Goal: Check status: Check status

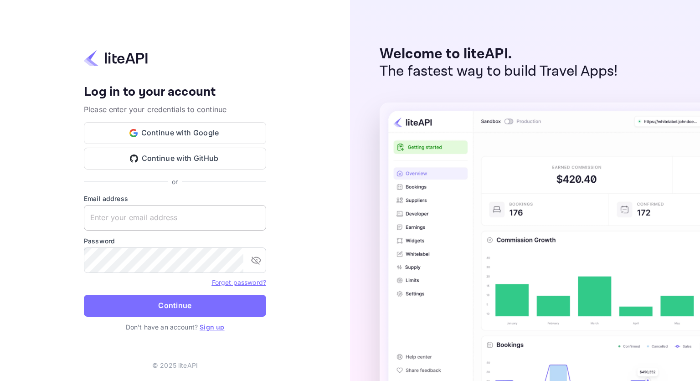
click at [196, 215] on input "text" at bounding box center [175, 218] width 182 height 26
paste input "[EMAIL_ADDRESS][DOMAIN_NAME]"
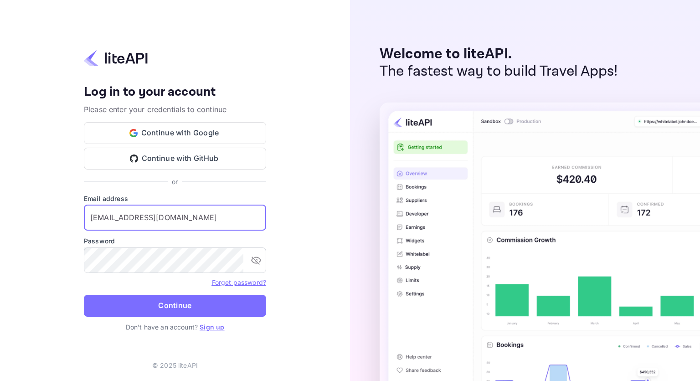
type input "[EMAIL_ADDRESS][DOMAIN_NAME]"
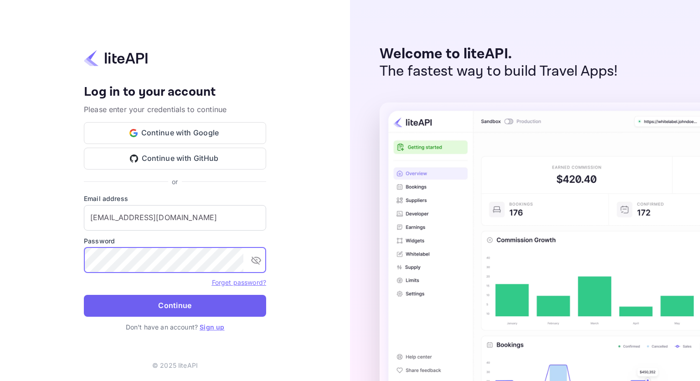
click at [178, 305] on button "Continue" at bounding box center [175, 306] width 182 height 22
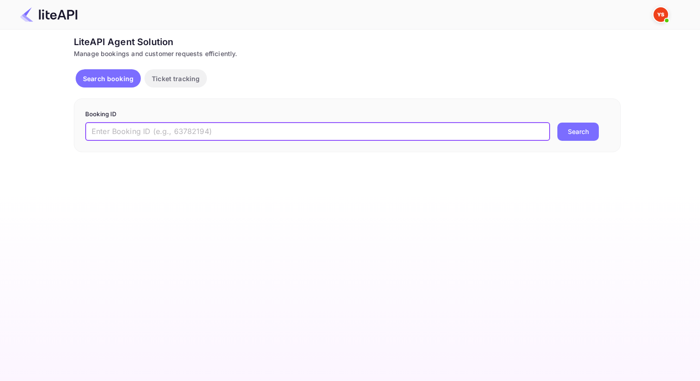
click at [261, 135] on input "text" at bounding box center [317, 132] width 465 height 18
paste input "9175292"
type input "9175292"
click at [578, 131] on button "Search" at bounding box center [578, 132] width 41 height 18
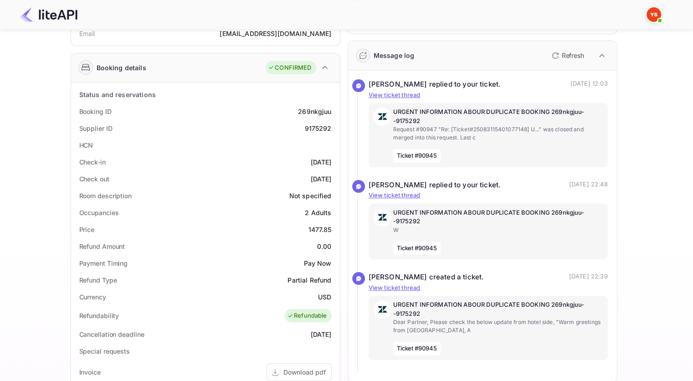
scroll to position [91, 0]
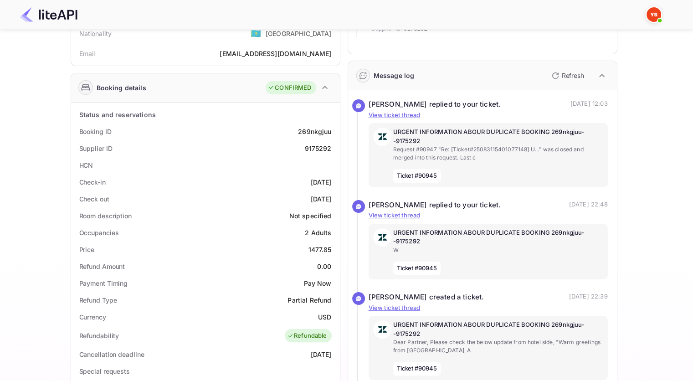
click at [307, 130] on div "269nkgjuu" at bounding box center [314, 132] width 33 height 10
copy div "269nkgjuu"
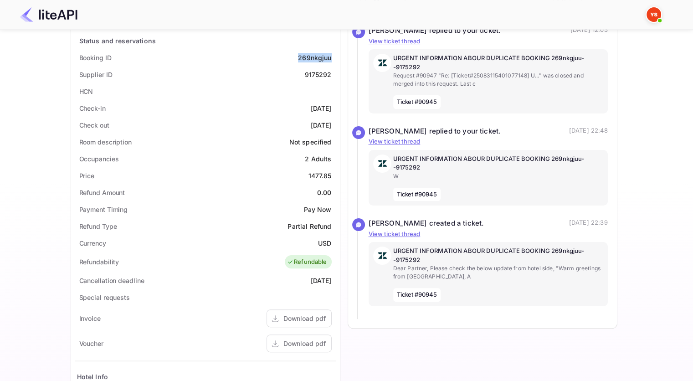
scroll to position [58, 0]
